Goal: Find specific page/section: Find specific page/section

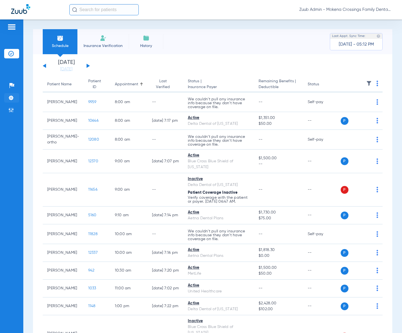
click at [12, 98] on img at bounding box center [11, 98] width 6 height 6
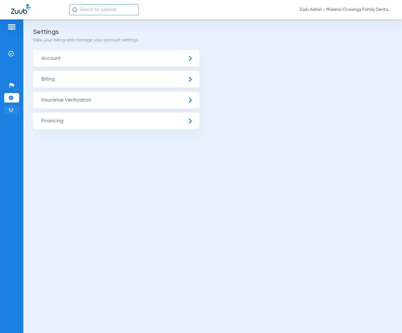
click at [9, 112] on img at bounding box center [11, 110] width 6 height 6
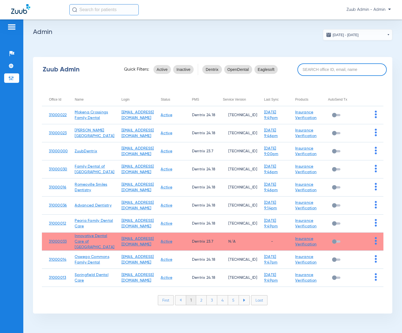
click at [323, 69] on input at bounding box center [342, 69] width 89 height 12
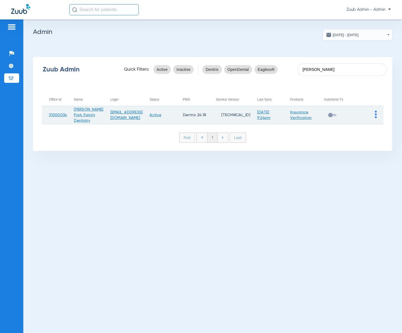
type input "[PERSON_NAME]"
drag, startPoint x: 68, startPoint y: 116, endPoint x: 45, endPoint y: 117, distance: 23.6
click at [45, 117] on tr "31000034 [PERSON_NAME][GEOGRAPHIC_DATA] Family Dentistry [EMAIL_ADDRESS][DOMAIN…" at bounding box center [213, 115] width 342 height 18
click at [45, 117] on td "31000034" at bounding box center [54, 115] width 25 height 18
drag, startPoint x: 69, startPoint y: 115, endPoint x: 53, endPoint y: 116, distance: 15.3
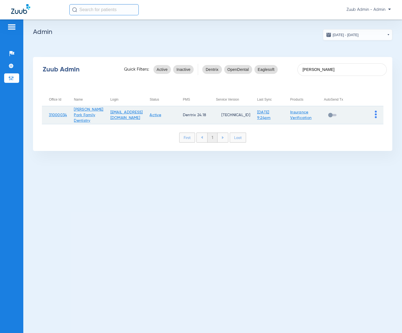
click at [53, 116] on tr "31000034 [PERSON_NAME][GEOGRAPHIC_DATA] Family Dentistry [EMAIL_ADDRESS][DOMAIN…" at bounding box center [213, 115] width 342 height 18
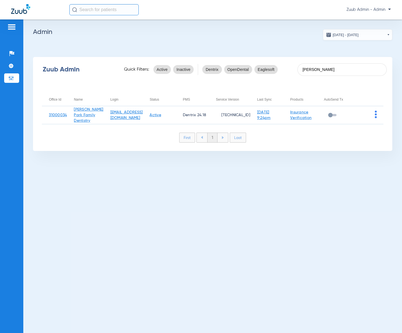
click at [39, 117] on div "Zuub Admin Quick Filters: Active Inactive Dentrix OpenDental Eaglesoft [PERSON_…" at bounding box center [213, 104] width 360 height 94
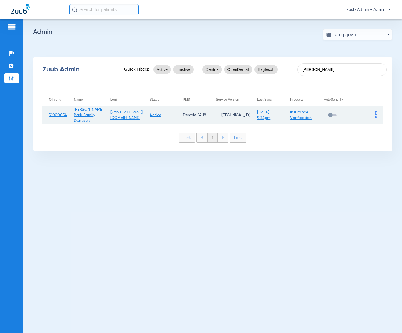
drag, startPoint x: 45, startPoint y: 115, endPoint x: 67, endPoint y: 114, distance: 21.7
click at [67, 114] on td "31000034" at bounding box center [54, 115] width 25 height 18
copy link "31000034"
click at [377, 115] on img at bounding box center [376, 114] width 2 height 7
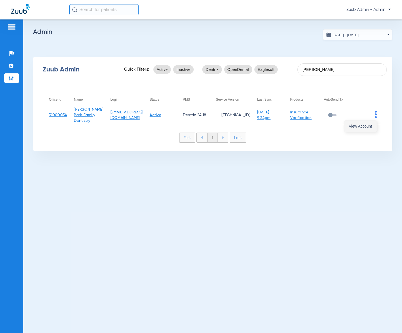
click at [373, 122] on button "View Account" at bounding box center [361, 126] width 32 height 11
click at [124, 251] on div "[DATE] - [DATE] [DATE] Su Mo Tu We Th Fr Sa 31 1 2 3 4 5 6 7 8 9 10 11 12 13 14…" at bounding box center [212, 175] width 379 height 313
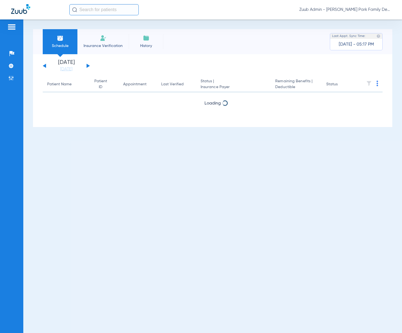
click at [376, 117] on div "Loading" at bounding box center [213, 118] width 340 height 6
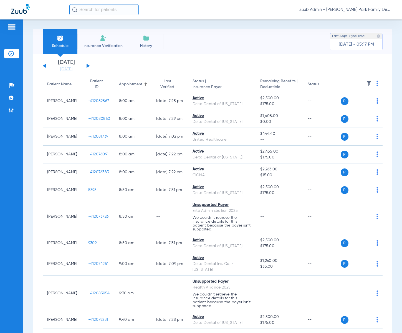
click at [367, 84] on img at bounding box center [370, 84] width 6 height 6
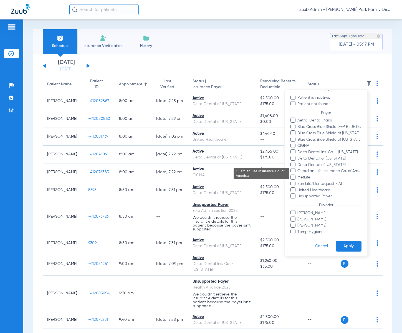
scroll to position [48, 0]
click at [315, 57] on div at bounding box center [201, 166] width 402 height 333
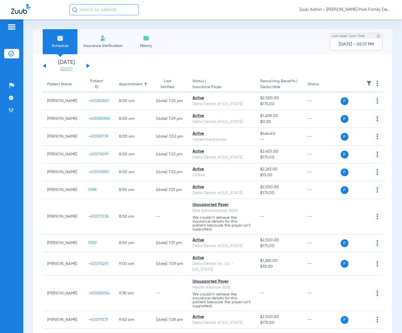
click at [77, 68] on link "[DATE]" at bounding box center [66, 69] width 33 height 6
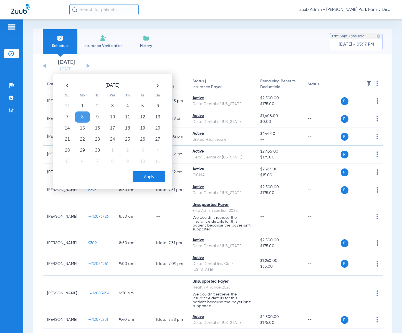
click at [69, 86] on th at bounding box center [67, 85] width 15 height 9
click at [141, 149] on td "29" at bounding box center [142, 150] width 15 height 11
click at [289, 44] on div "Schedule Insurance Verification History Last Appt. Sync Time: [DATE] - 05:17 PM" at bounding box center [213, 41] width 360 height 25
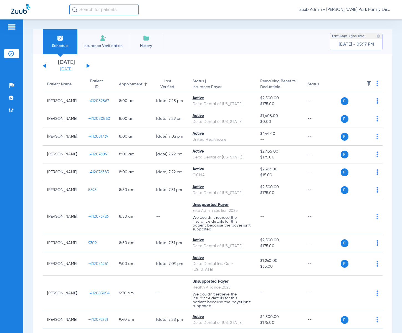
click at [72, 68] on link "[DATE]" at bounding box center [66, 69] width 33 height 6
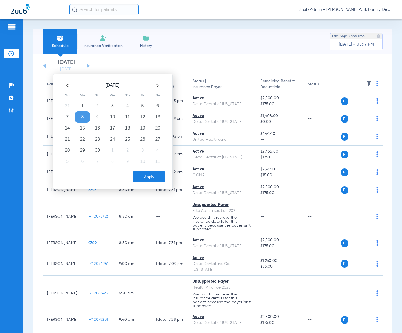
click at [68, 85] on th at bounding box center [67, 85] width 15 height 9
click at [144, 153] on td "29" at bounding box center [142, 150] width 15 height 11
click at [146, 175] on button "Apply" at bounding box center [149, 176] width 33 height 11
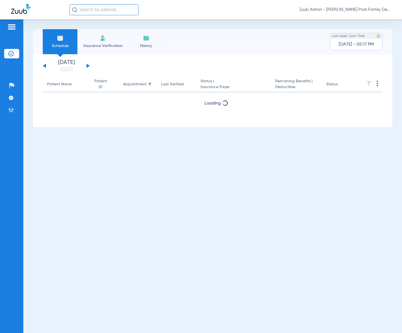
click at [319, 56] on div "[DATE] [DATE] [DATE] [DATE] [DATE] [DATE] [DATE] [DATE] [DATE] [DATE] [DATE] [D…" at bounding box center [213, 90] width 360 height 73
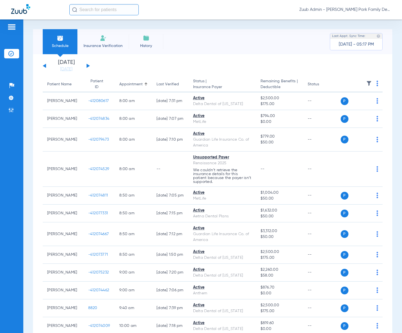
click at [367, 84] on img at bounding box center [370, 84] width 6 height 6
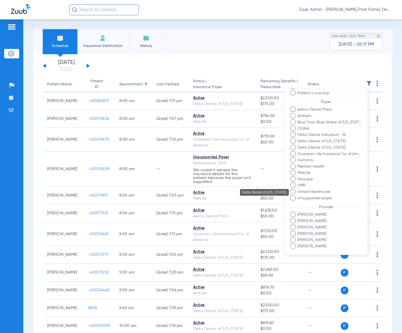
scroll to position [60, 0]
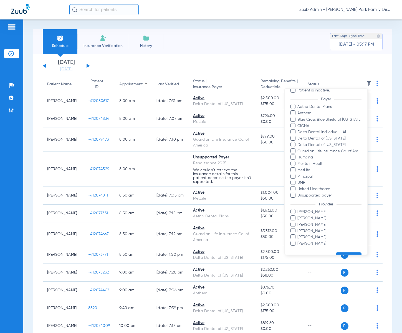
click at [193, 65] on div at bounding box center [201, 166] width 402 height 333
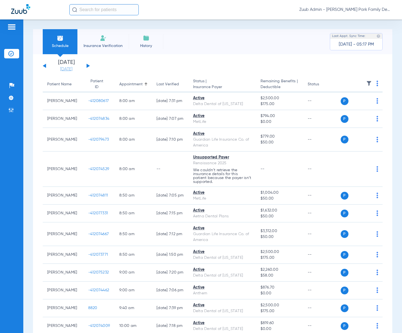
click at [70, 69] on link "[DATE]" at bounding box center [66, 69] width 33 height 6
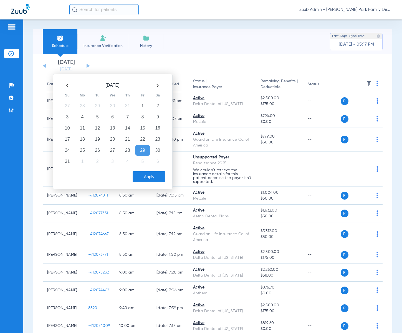
click at [158, 83] on th at bounding box center [157, 85] width 15 height 9
click at [82, 116] on td "8" at bounding box center [82, 116] width 15 height 11
click at [156, 175] on button "Apply" at bounding box center [149, 176] width 33 height 11
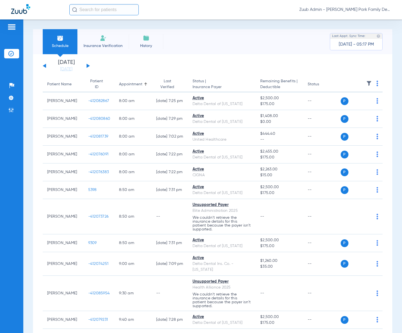
click at [367, 85] on img at bounding box center [370, 84] width 6 height 6
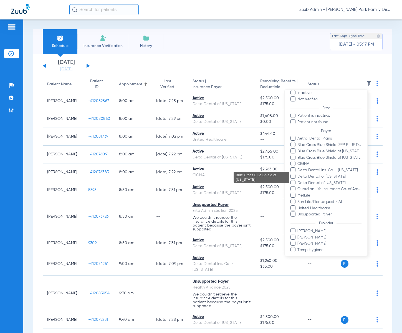
scroll to position [33, 0]
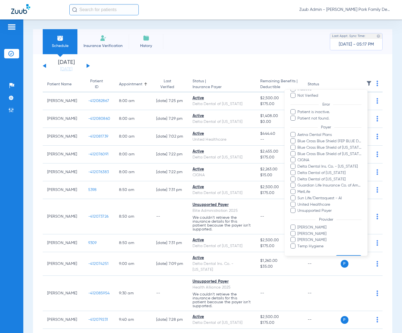
click at [307, 46] on div at bounding box center [201, 166] width 402 height 333
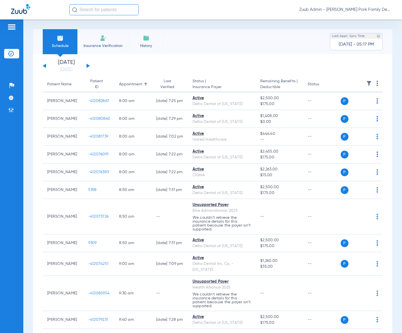
click at [89, 64] on div "[DATE] [DATE] [DATE] [DATE] [DATE] [DATE] [DATE] [DATE] [DATE] [DATE] [DATE] [D…" at bounding box center [66, 66] width 47 height 12
click at [87, 66] on button at bounding box center [88, 66] width 3 height 4
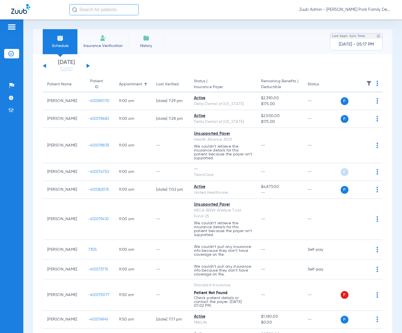
click at [367, 84] on img at bounding box center [370, 84] width 6 height 6
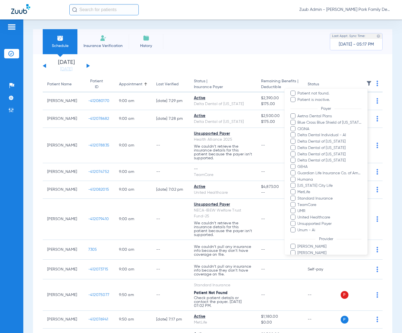
scroll to position [62, 0]
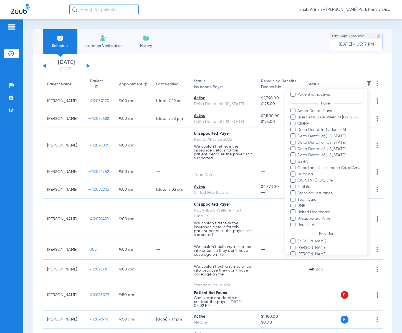
click at [305, 53] on div at bounding box center [201, 166] width 402 height 333
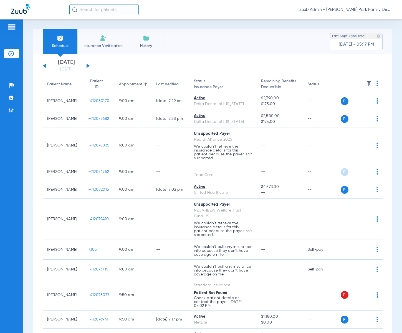
click at [89, 65] on div "[DATE] [DATE] [DATE] [DATE] [DATE] [DATE] [DATE] [DATE] [DATE] [DATE] [DATE] [D…" at bounding box center [66, 66] width 47 height 12
click at [88, 67] on div "[DATE] [DATE] [DATE] [DATE] [DATE] [DATE] [DATE] [DATE] [DATE] [DATE] [DATE] [D…" at bounding box center [66, 66] width 47 height 12
click at [88, 65] on button at bounding box center [88, 66] width 3 height 4
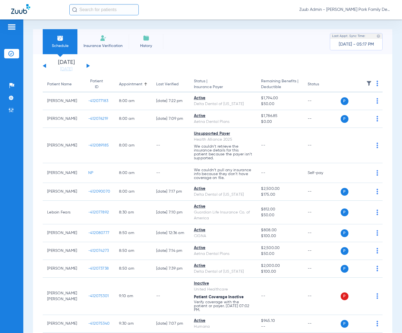
click at [367, 86] on img at bounding box center [370, 84] width 6 height 6
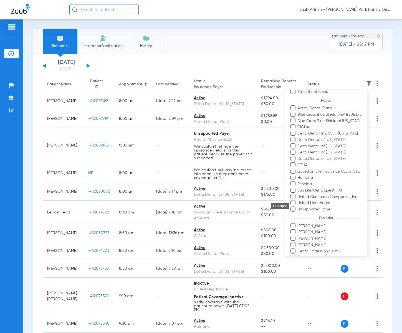
scroll to position [68, 0]
click at [305, 207] on span "Unsupported Payer" at bounding box center [329, 208] width 64 height 6
click at [299, 211] on input "Unsupported Payer" at bounding box center [299, 211] width 0 height 0
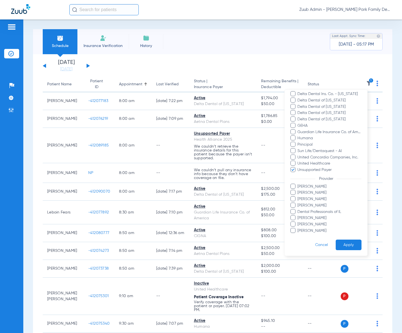
click at [339, 247] on button "Apply" at bounding box center [349, 244] width 26 height 11
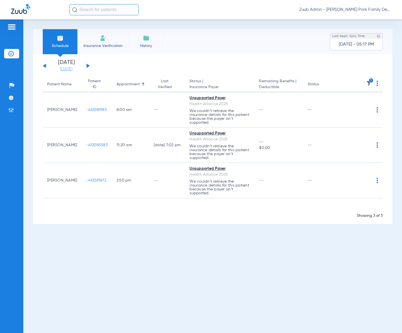
click at [62, 69] on link "[DATE]" at bounding box center [66, 69] width 33 height 6
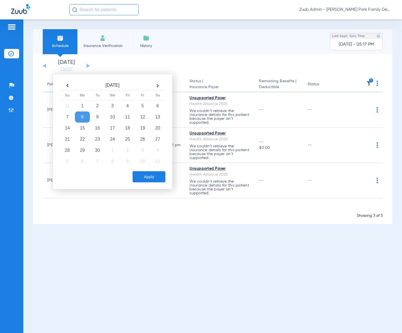
click at [69, 84] on th at bounding box center [67, 85] width 15 height 9
click at [139, 150] on td "29" at bounding box center [142, 150] width 15 height 11
click at [150, 183] on div "[DATE] Su Mo Tu We Th Fr Sa 27 28 29 30 31 1 2 3 4 5 6 7 8 9 10 11 12 13 14 15 …" at bounding box center [113, 131] width 120 height 115
click at [153, 179] on button "Apply" at bounding box center [149, 176] width 33 height 11
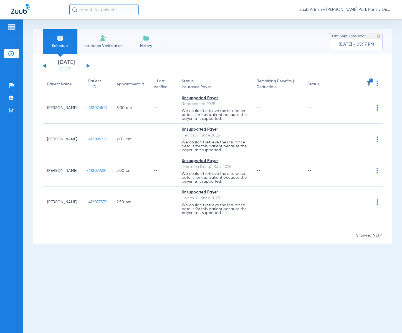
click at [370, 81] on icon "1" at bounding box center [371, 80] width 5 height 5
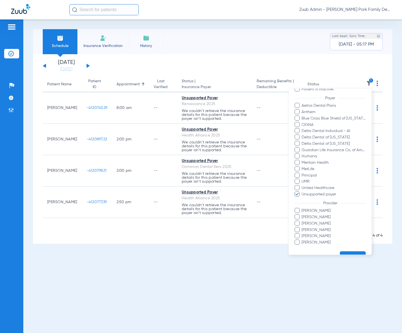
scroll to position [74, 0]
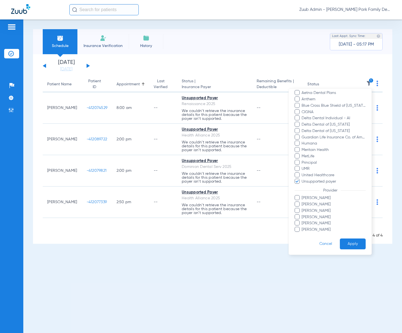
click at [342, 244] on button "Apply" at bounding box center [353, 243] width 26 height 11
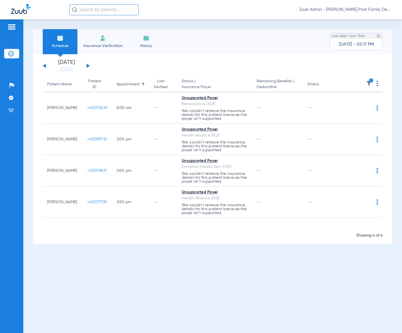
click at [179, 287] on div "Schedule Insurance Verification History Last Appt. Sync Time: [DATE] - 05:17 PM…" at bounding box center [212, 175] width 379 height 313
